Goal: Use online tool/utility: Utilize a website feature to perform a specific function

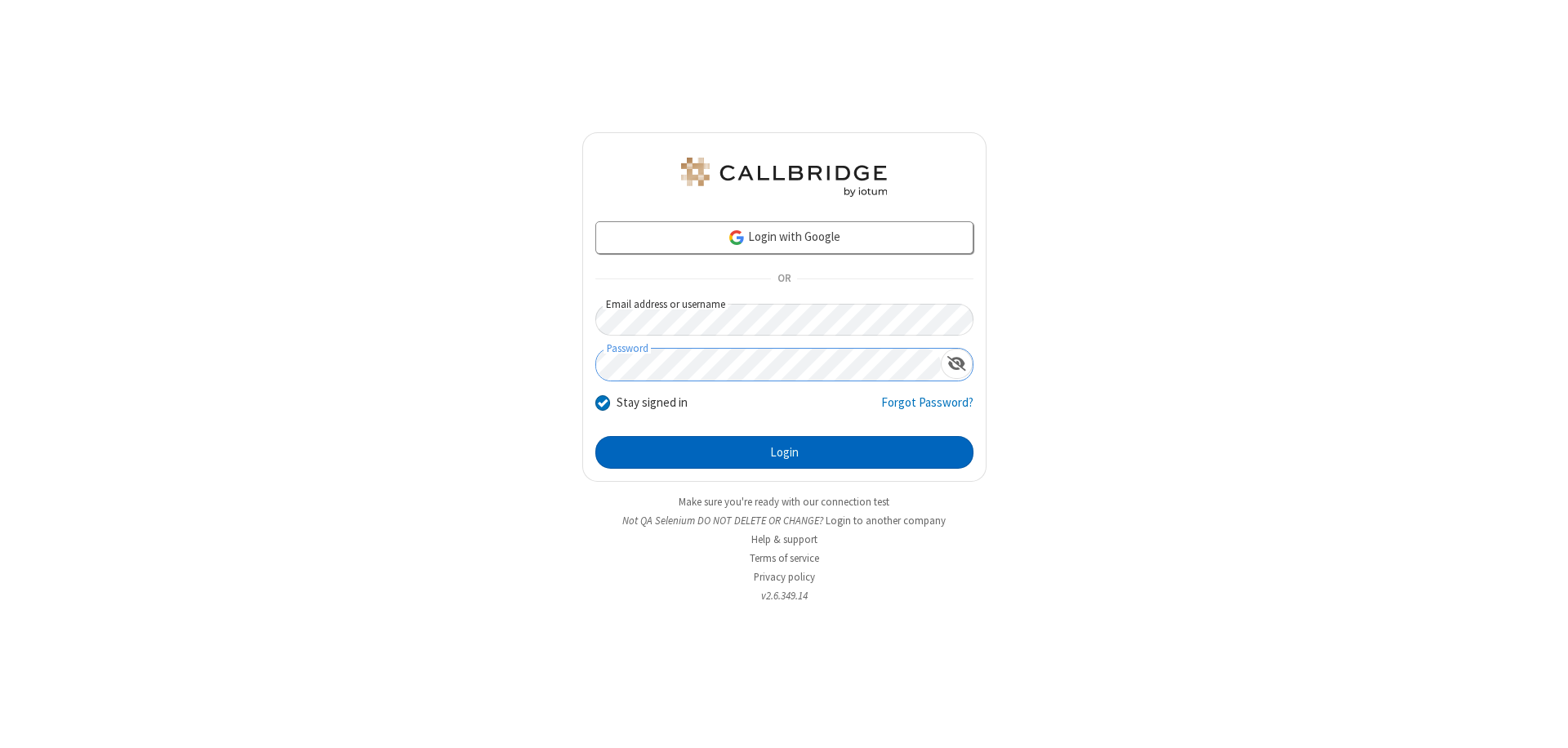
click at [784, 453] on button "Login" at bounding box center [784, 453] width 378 height 33
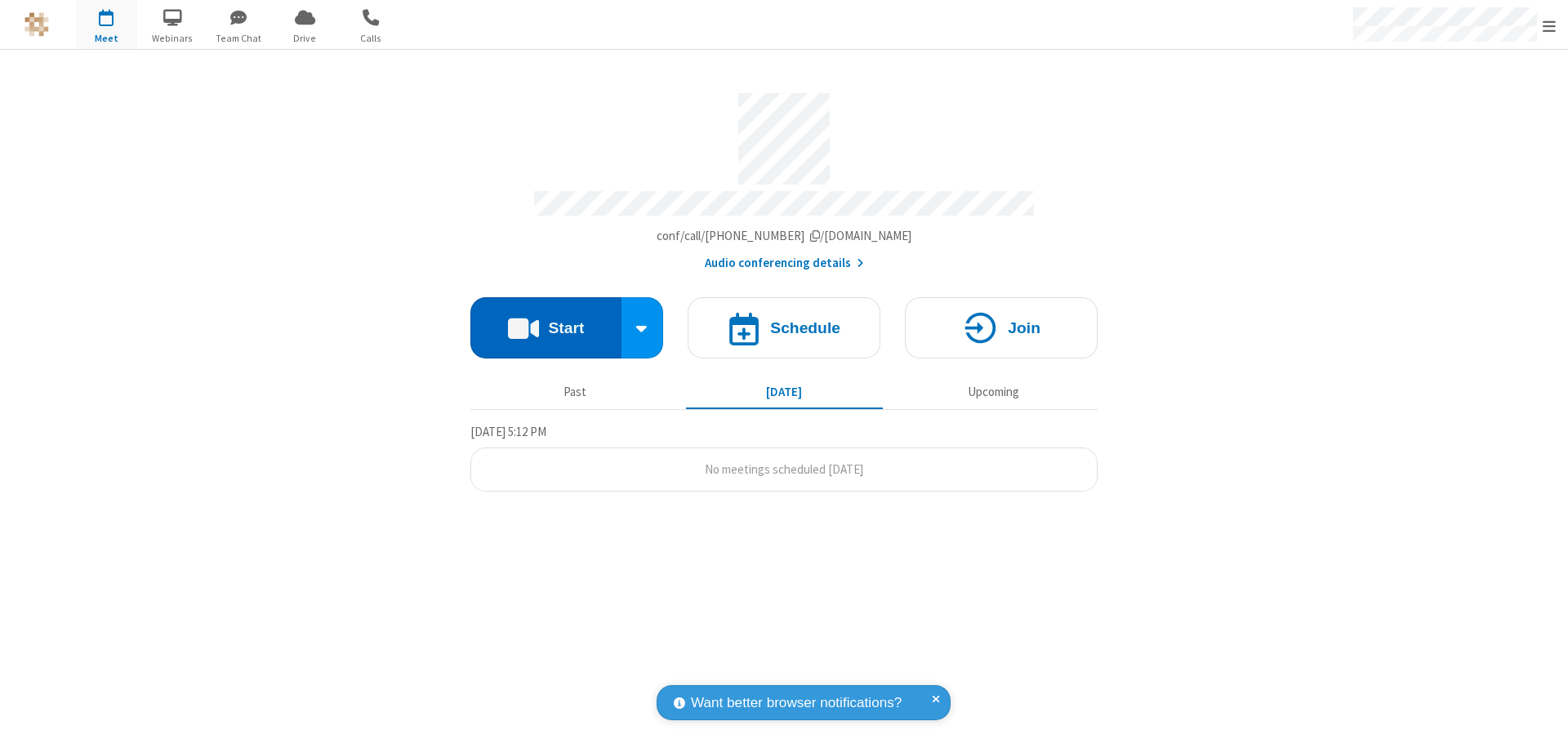
click at [546, 320] on button "Start" at bounding box center [546, 328] width 151 height 61
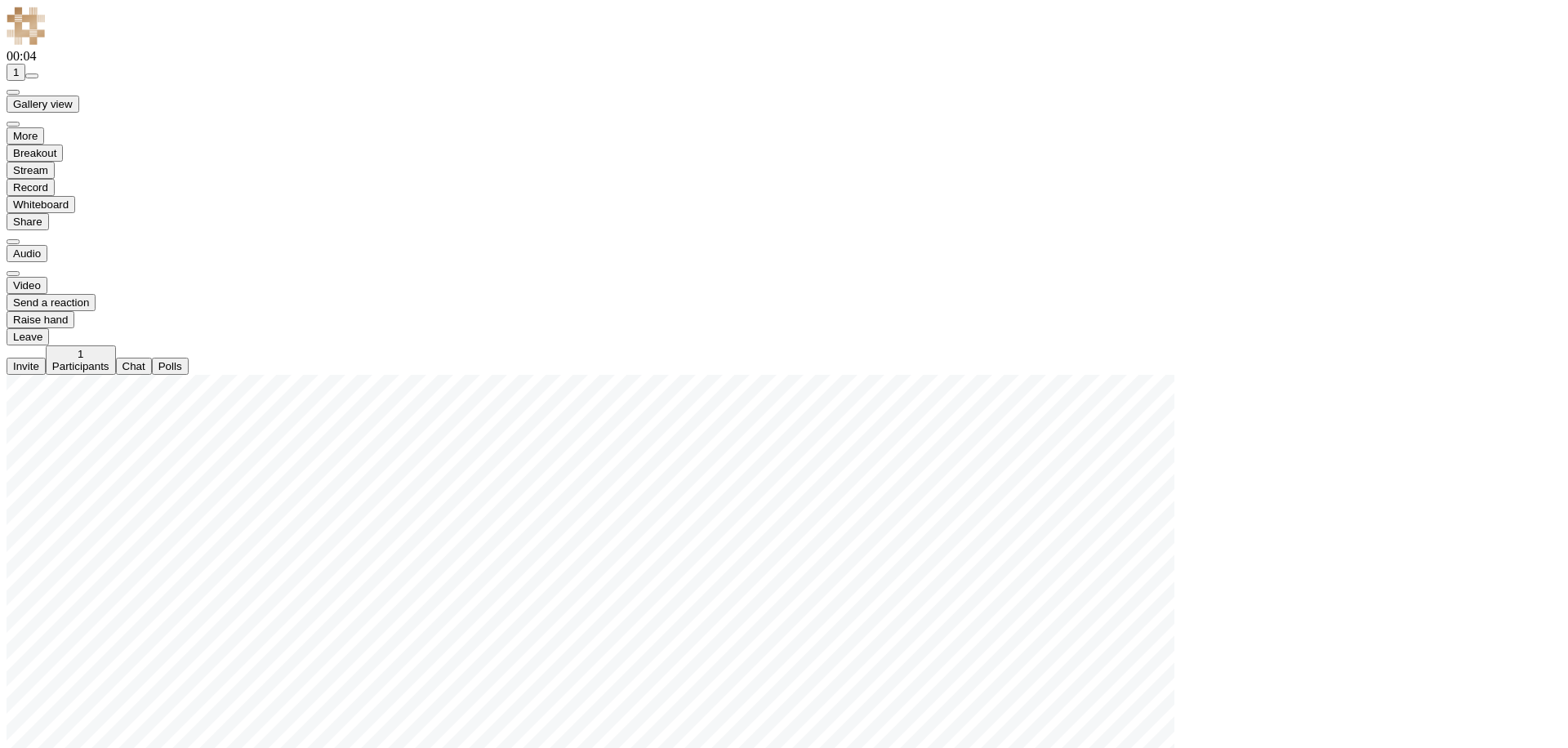
click at [13, 291] on span "Stop video (⌘+Shift+V)" at bounding box center [13, 285] width 0 height 12
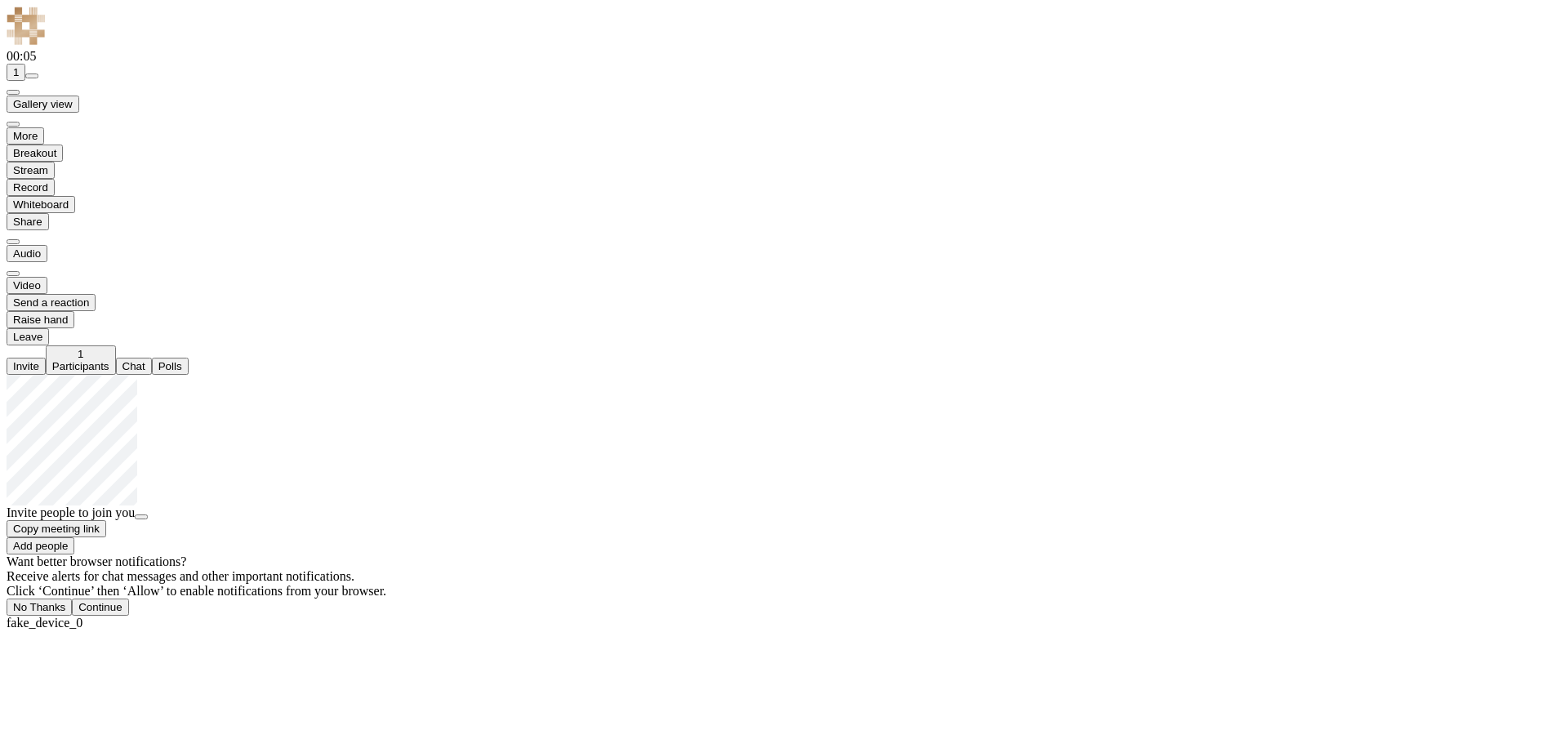
click at [13, 291] on span "Start video (⌘+Shift+V)" at bounding box center [13, 285] width 0 height 12
